Goal: Go to known website: Access a specific website the user already knows

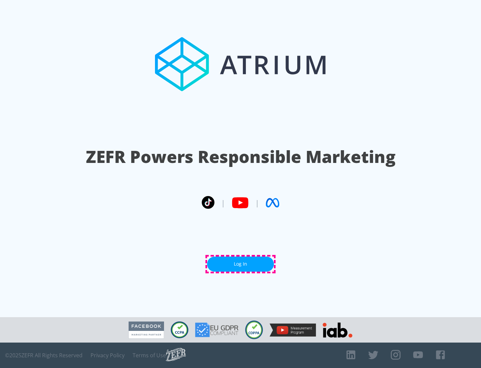
click at [241, 264] on link "Log In" at bounding box center [240, 263] width 67 height 15
